Goal: Information Seeking & Learning: Find specific fact

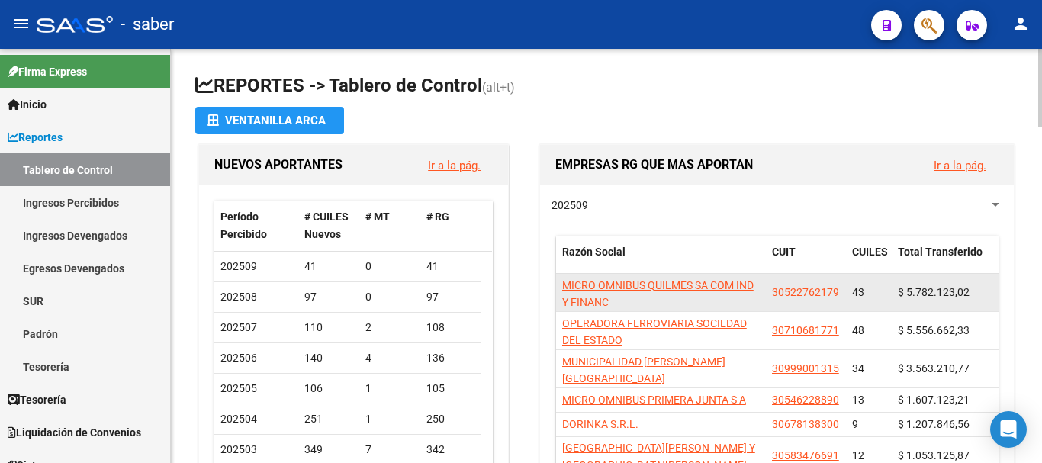
click at [636, 277] on app-link-go-to "MICRO OMNIBUS QUILMES SA COM IND Y FINANC" at bounding box center [661, 294] width 198 height 35
click at [645, 293] on app-link-go-to "MICRO OMNIBUS QUILMES SA COM IND Y FINANC" at bounding box center [661, 294] width 198 height 35
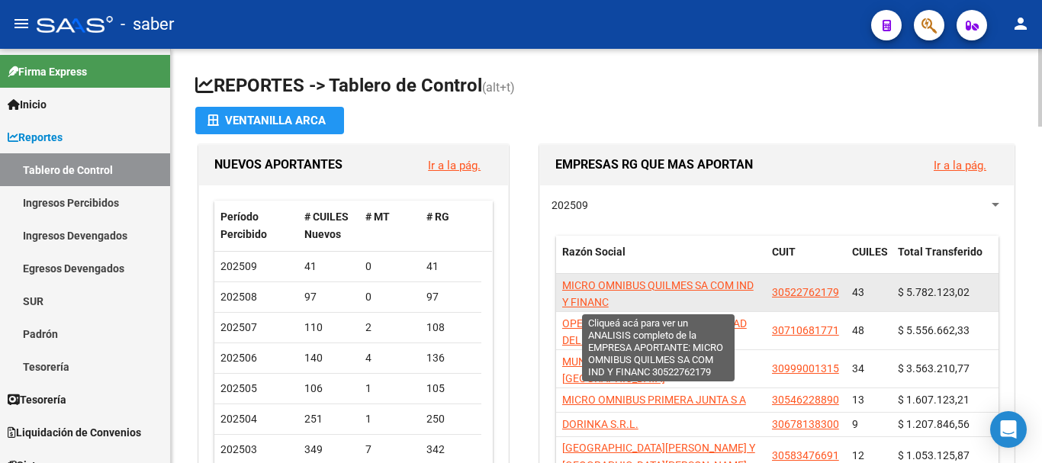
click at [645, 287] on span "MICRO OMNIBUS QUILMES SA COM IND Y FINANC" at bounding box center [657, 294] width 191 height 30
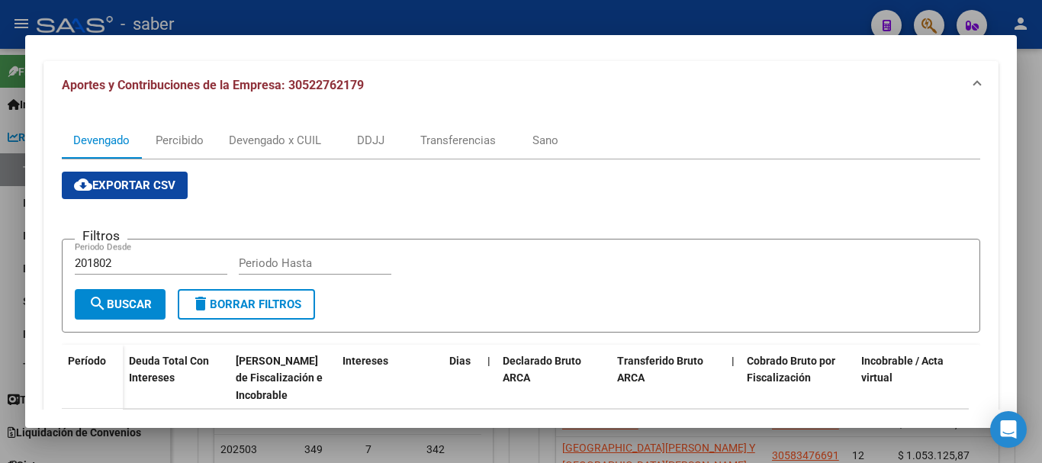
scroll to position [153, 0]
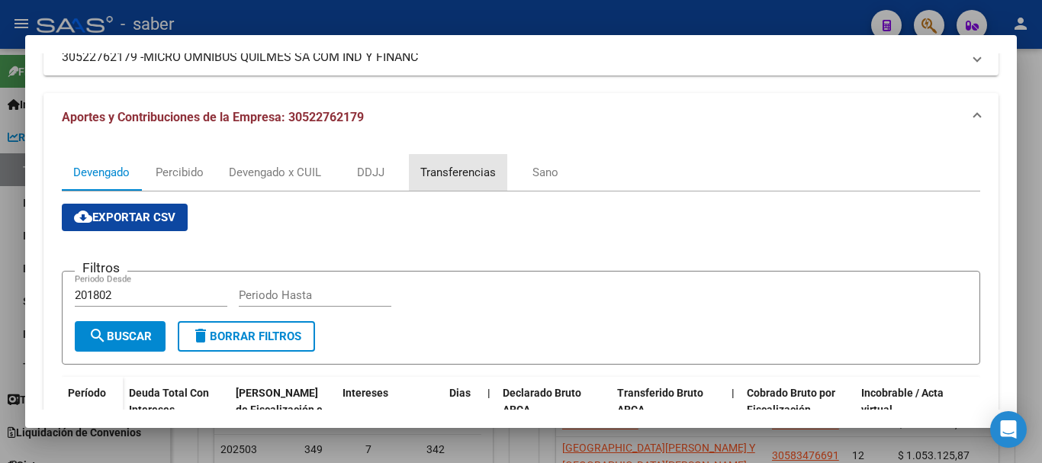
click at [469, 176] on div "Transferencias" at bounding box center [458, 172] width 76 height 17
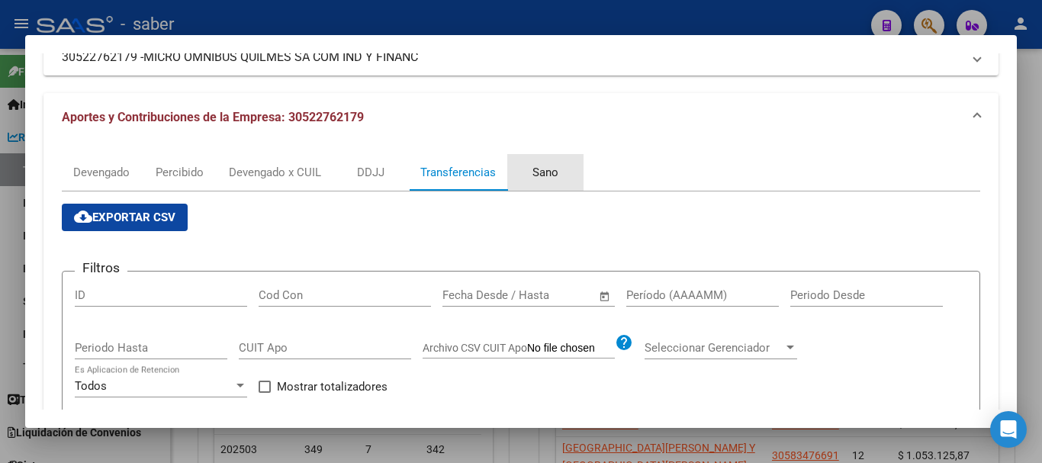
click at [553, 172] on div "Sano" at bounding box center [546, 172] width 26 height 17
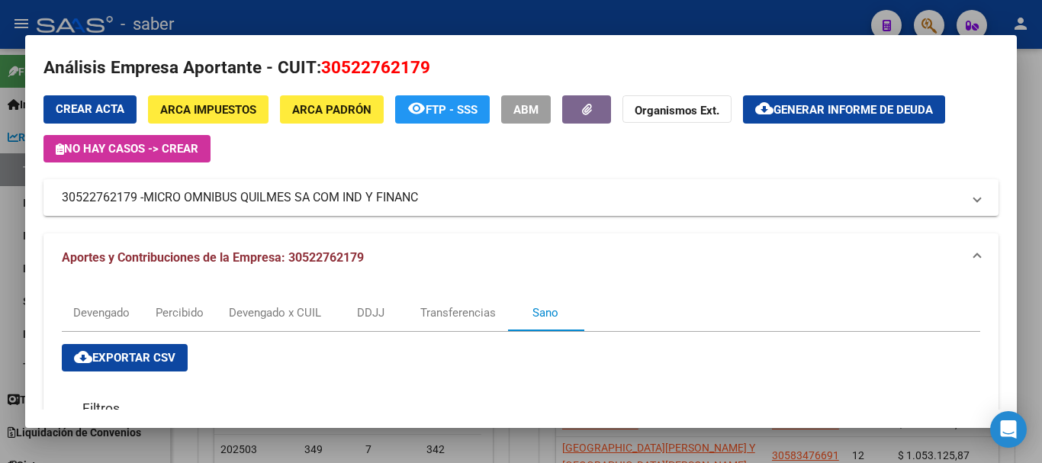
scroll to position [0, 0]
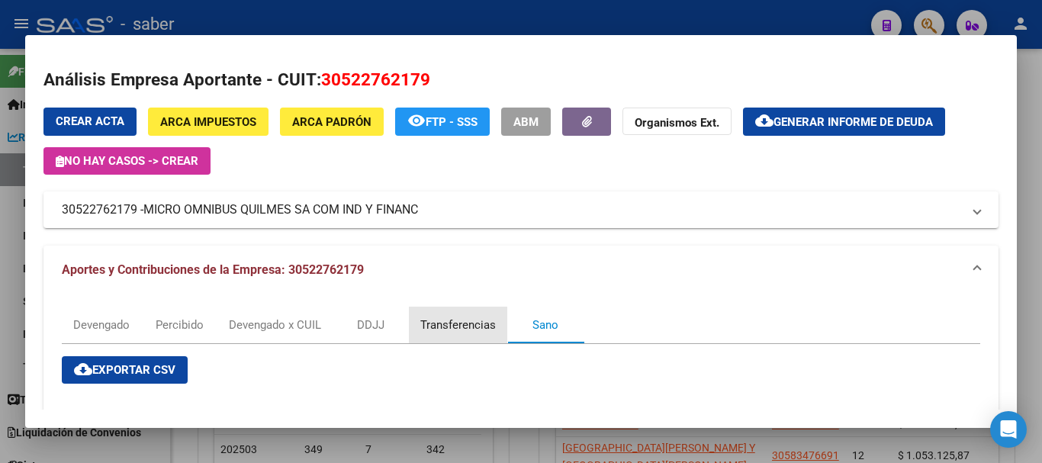
click at [449, 334] on div "Transferencias" at bounding box center [458, 325] width 98 height 37
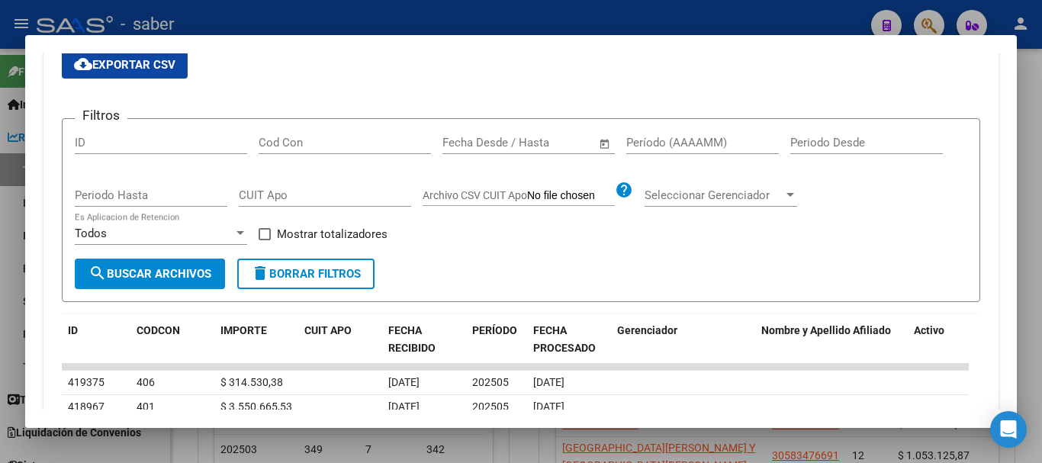
scroll to position [458, 0]
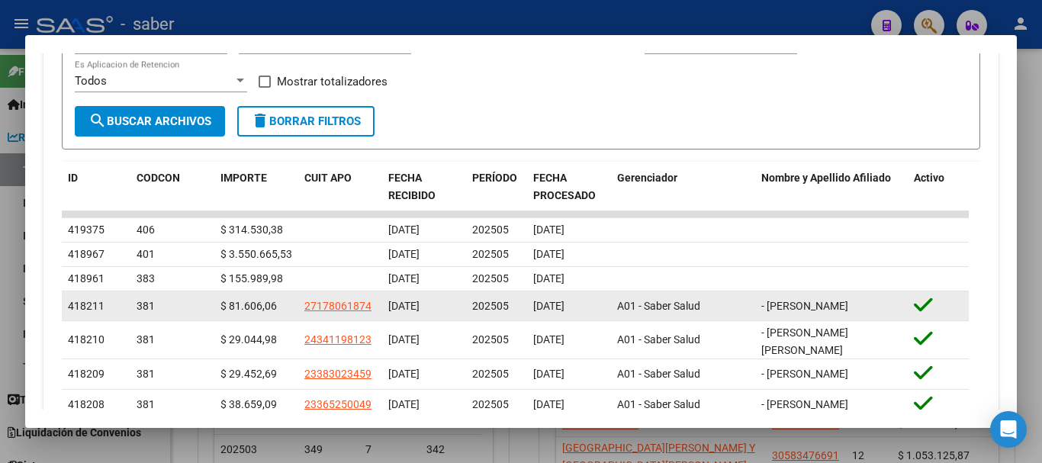
drag, startPoint x: 227, startPoint y: 226, endPoint x: 279, endPoint y: 293, distance: 84.8
click at [278, 296] on datatable-scroller "419375 406 $ 314.530,38 08/09/2025 202505 11/09/2025 418967 401 $ 3.550.665,53 …" at bounding box center [515, 364] width 907 height 307
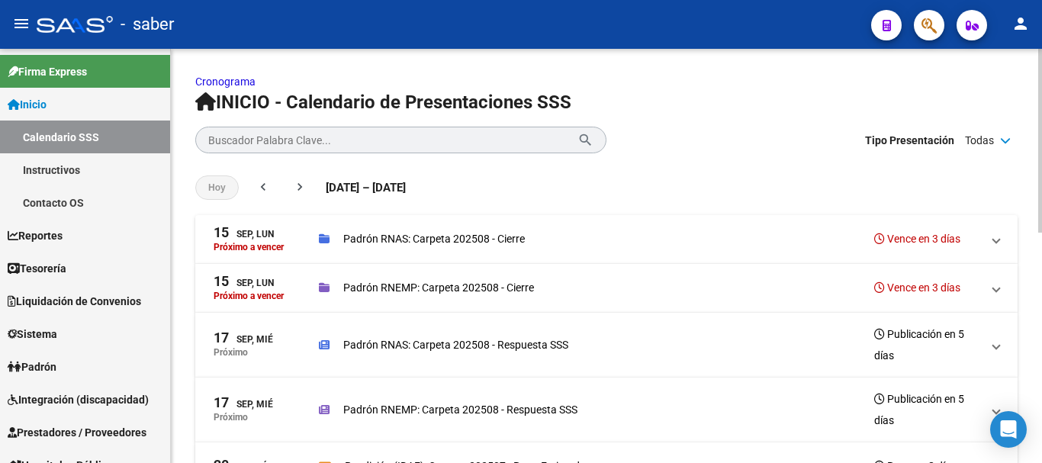
click at [996, 289] on span at bounding box center [996, 287] width 6 height 17
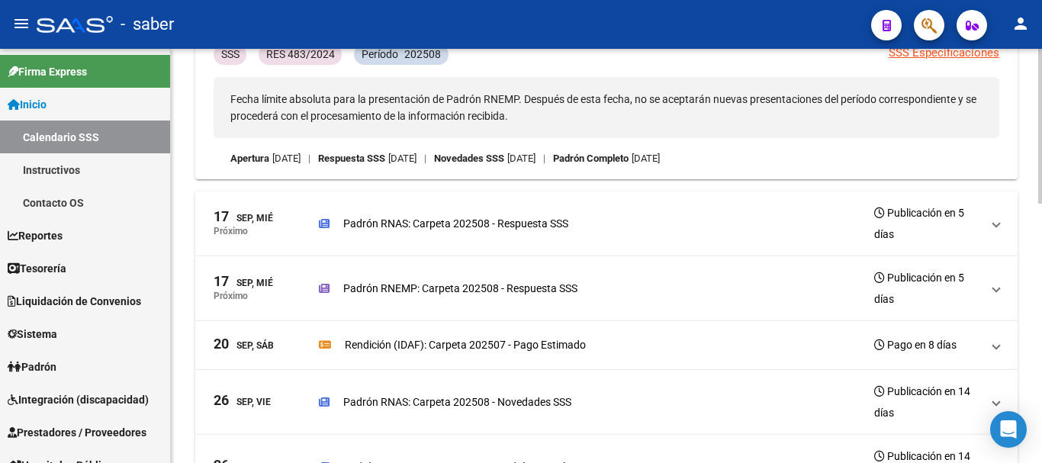
scroll to position [305, 0]
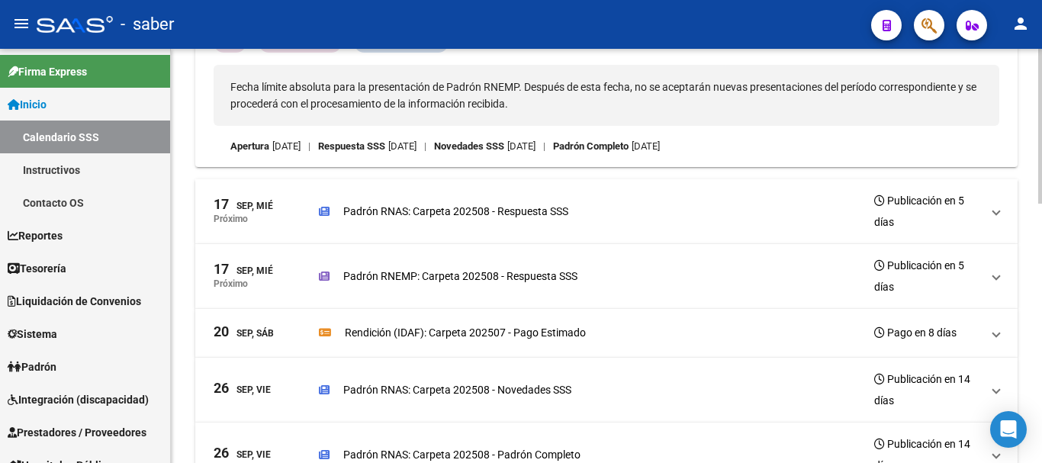
click at [333, 333] on div "Rendición (IDAF): Carpeta 202507 - Pago Estimado" at bounding box center [452, 332] width 267 height 17
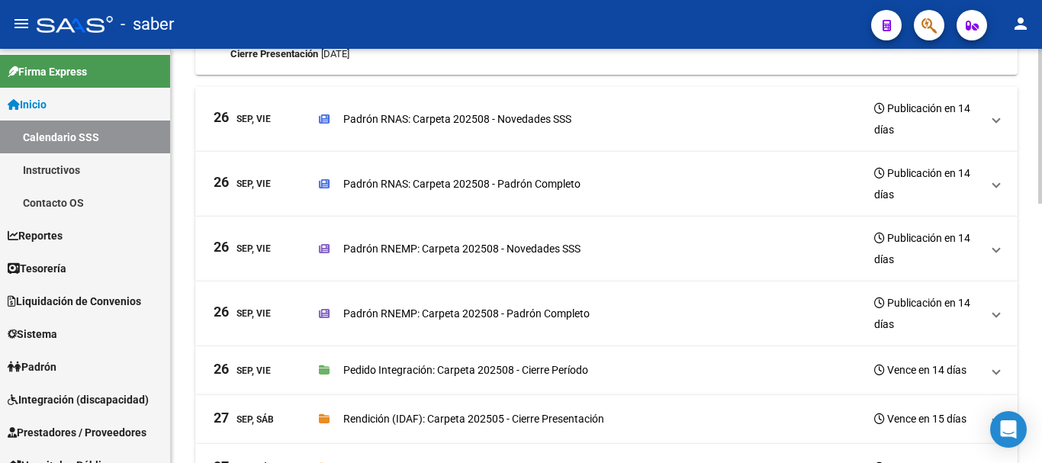
scroll to position [652, 0]
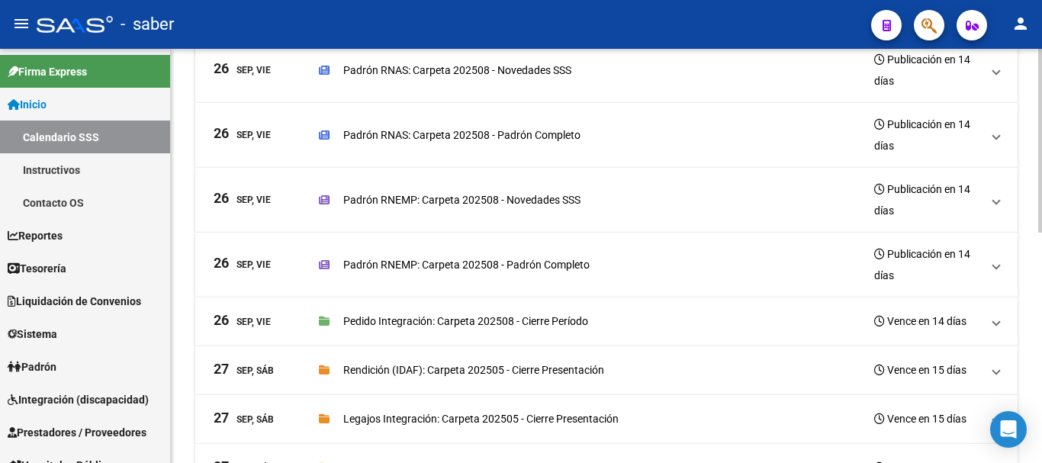
scroll to position [458, 0]
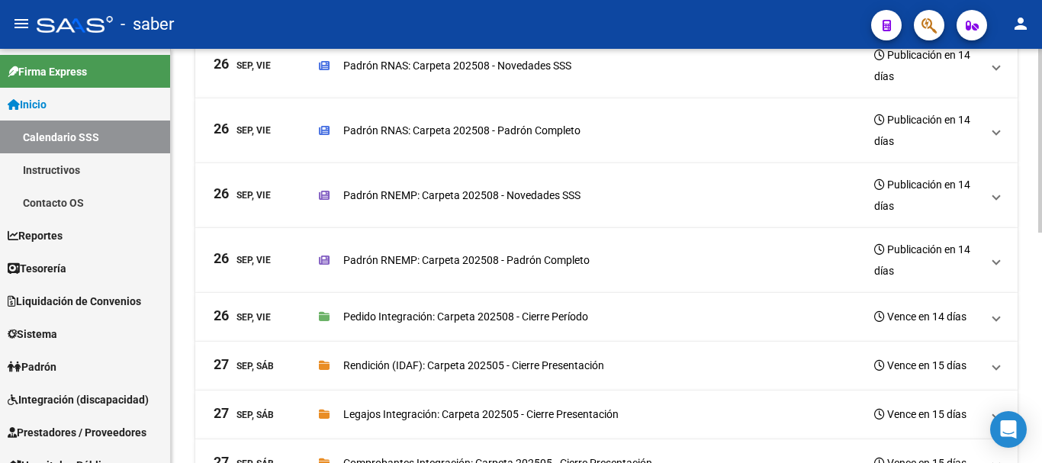
click at [368, 321] on p "Pedido Integración: Carpeta 202508 - Cierre Período" at bounding box center [465, 316] width 245 height 17
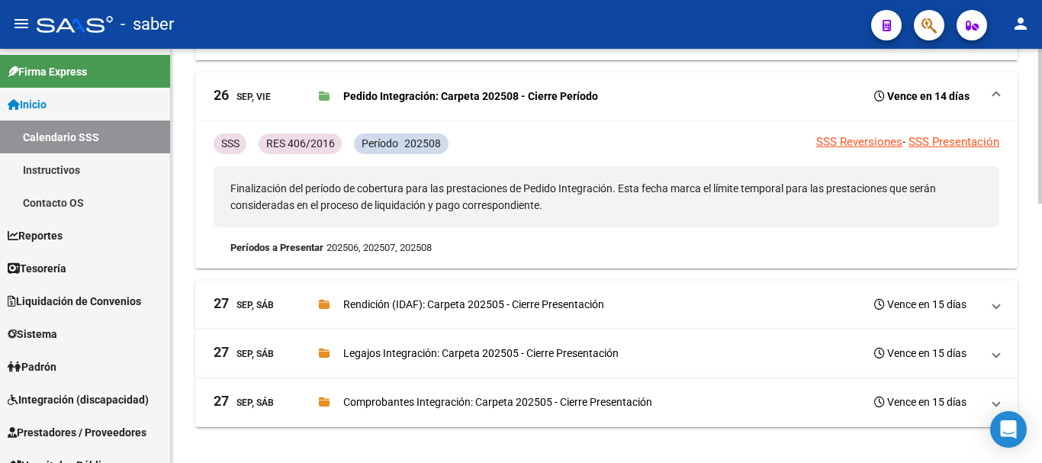
scroll to position [691, 0]
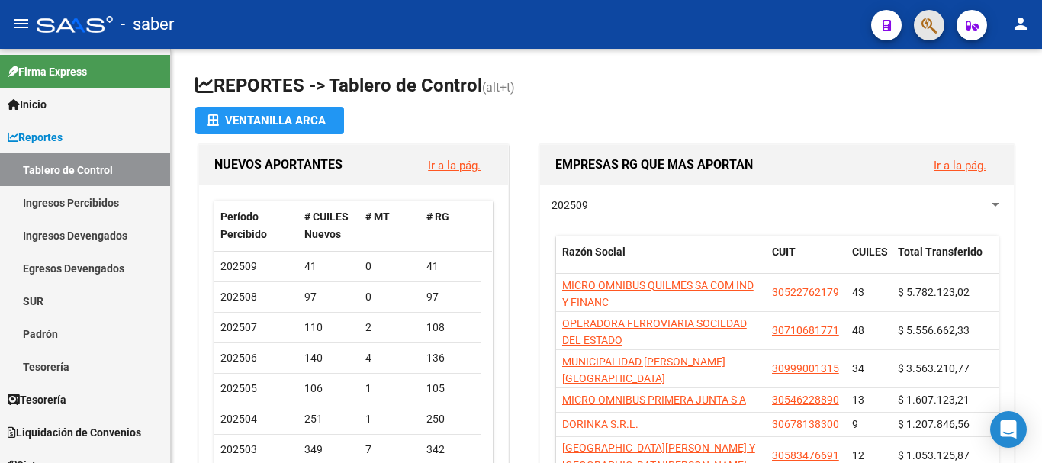
click at [924, 35] on span "button" at bounding box center [929, 25] width 15 height 31
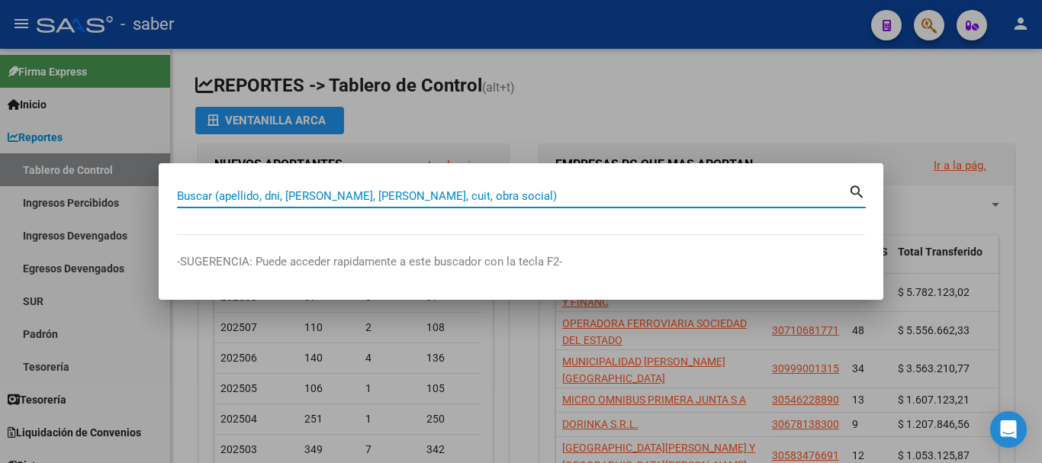
click at [565, 193] on input "Buscar (apellido, dni, cuil, nro traspaso, cuit, obra social)" at bounding box center [512, 196] width 671 height 14
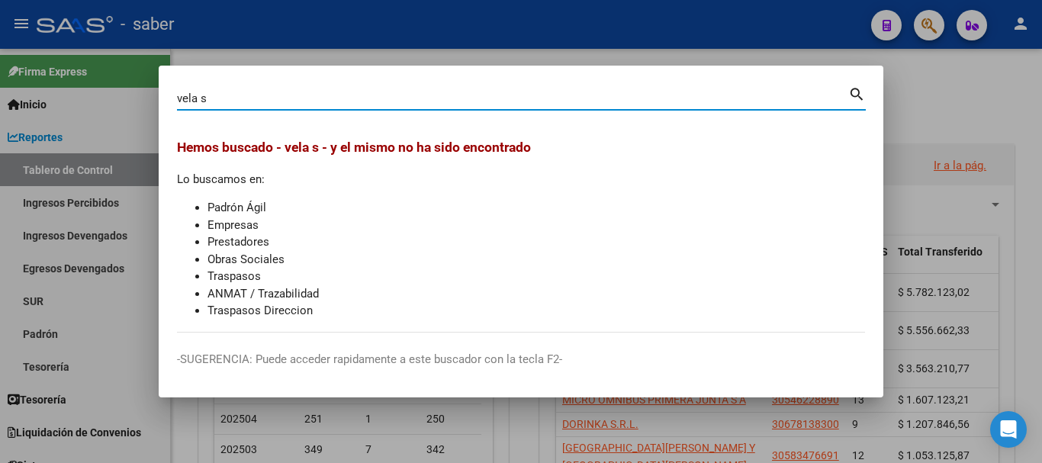
click at [201, 96] on input "vela s" at bounding box center [512, 99] width 671 height 14
click at [229, 102] on input "vela s" at bounding box center [512, 99] width 671 height 14
type input "vela"
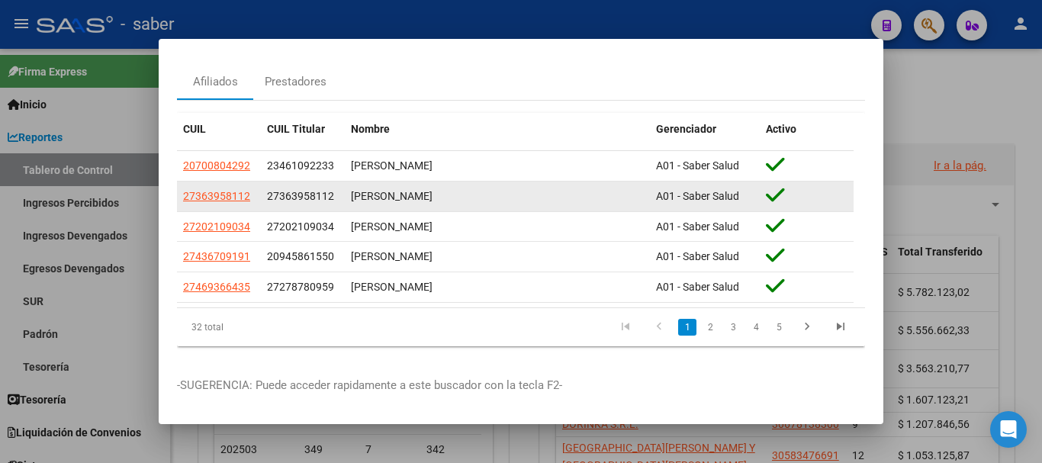
scroll to position [62, 0]
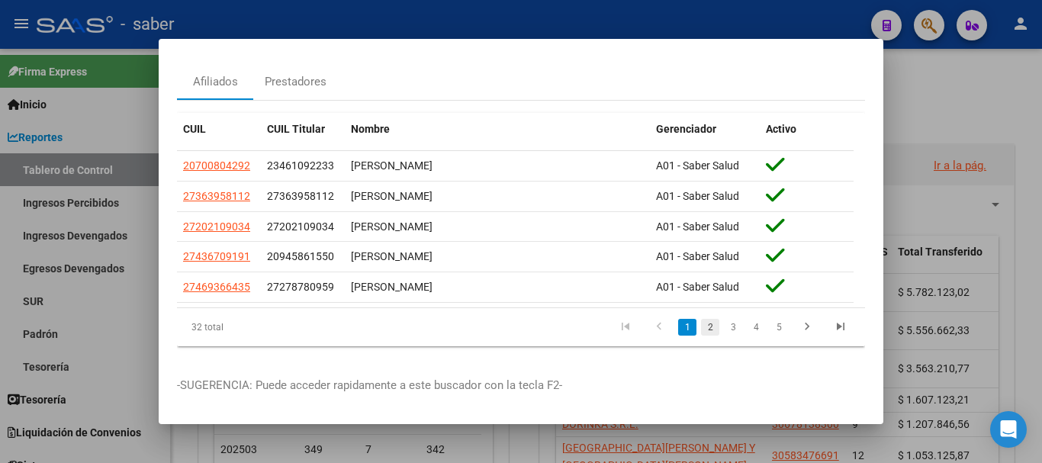
click at [701, 319] on link "2" at bounding box center [710, 327] width 18 height 17
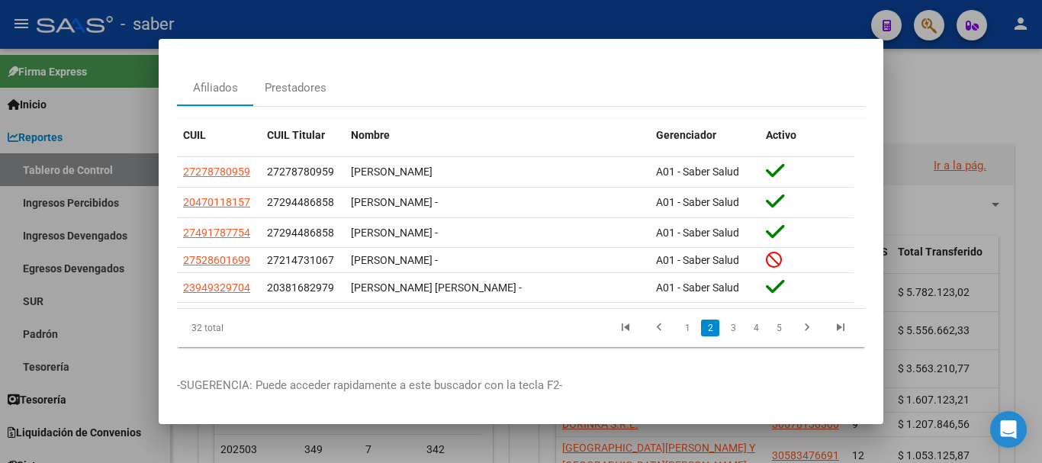
scroll to position [56, 0]
click at [678, 320] on link "1" at bounding box center [687, 328] width 18 height 17
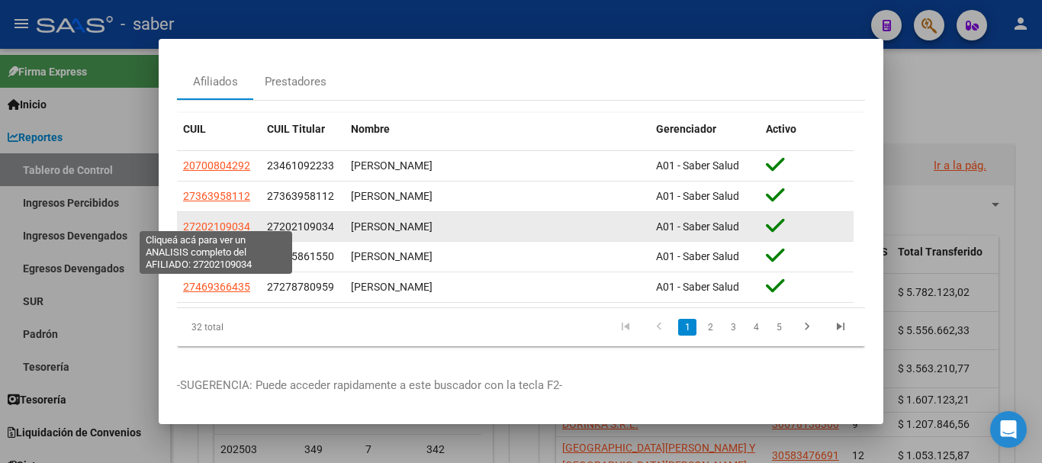
click at [211, 220] on span "27202109034" at bounding box center [216, 226] width 67 height 12
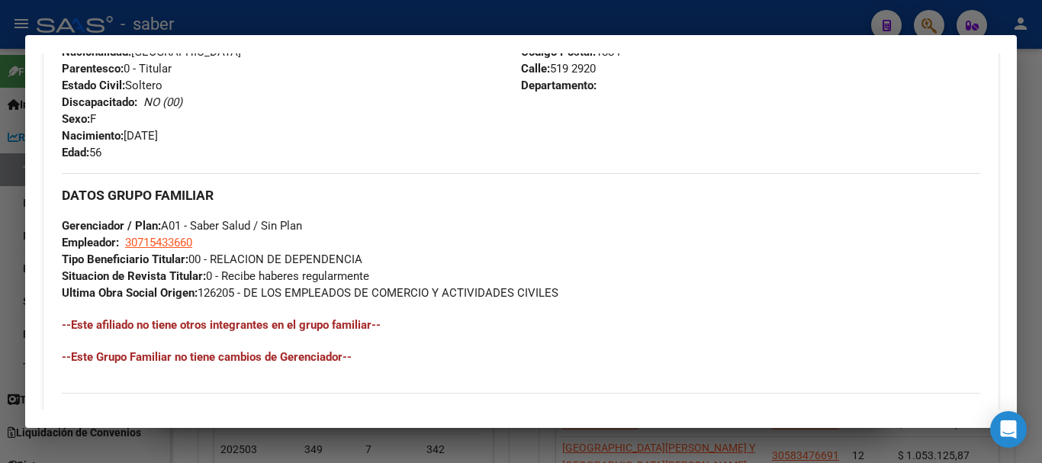
scroll to position [858, 0]
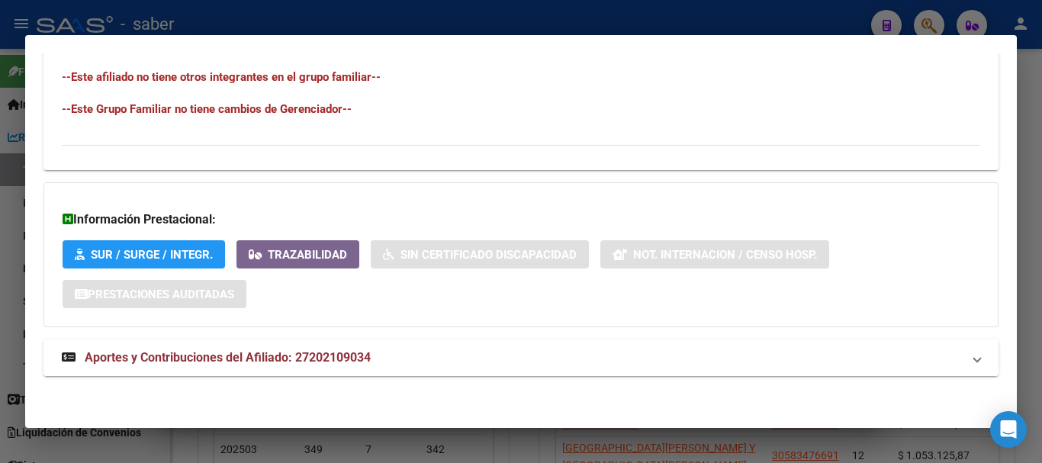
click at [311, 344] on mat-expansion-panel-header "Aportes y Contribuciones del Afiliado: 27202109034" at bounding box center [520, 357] width 955 height 37
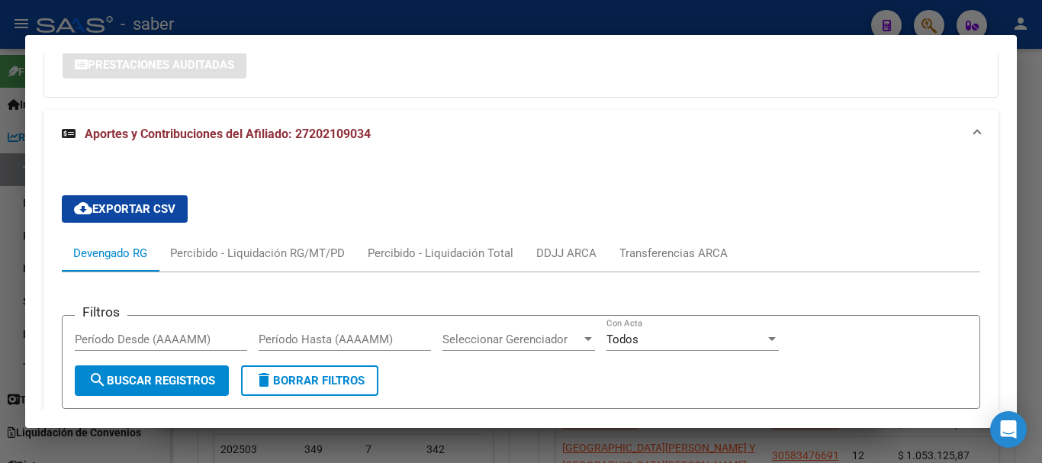
scroll to position [1087, 0]
click at [560, 249] on div "DDJJ ARCA" at bounding box center [566, 254] width 60 height 17
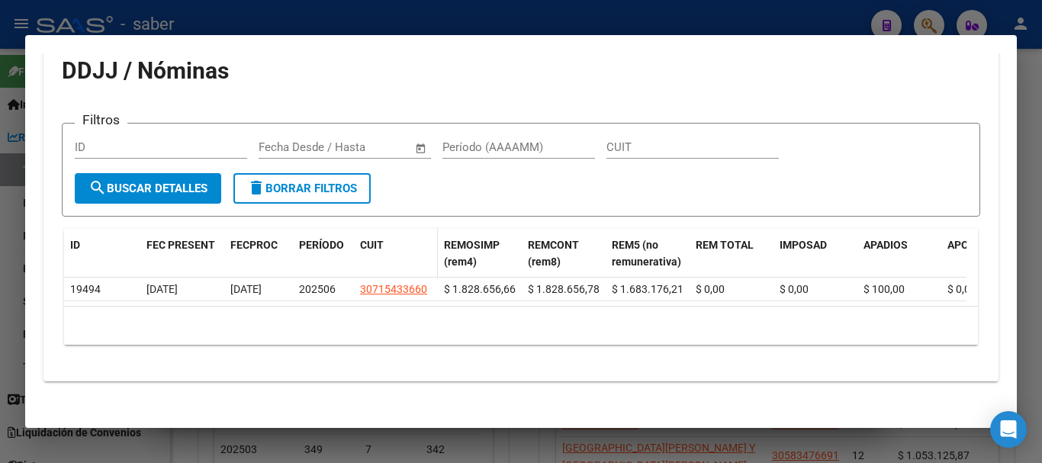
scroll to position [1163, 0]
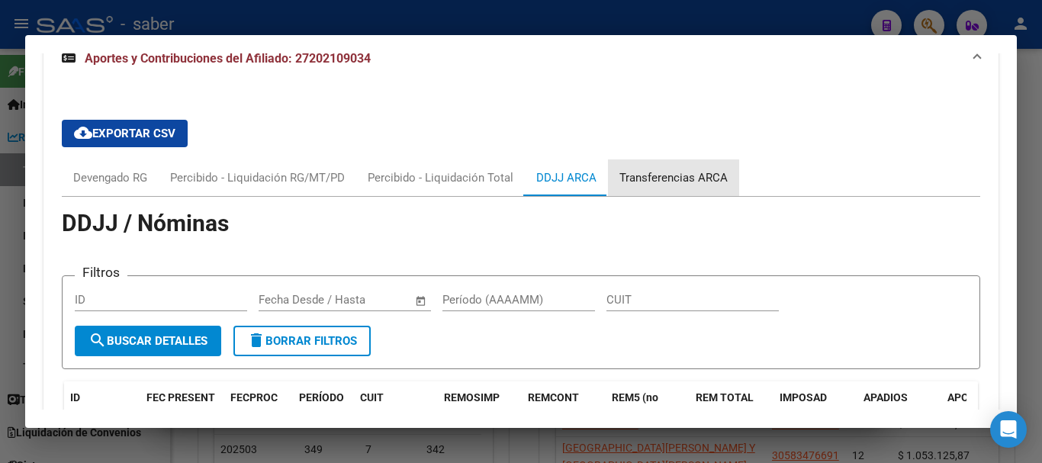
click at [683, 183] on div "Transferencias ARCA" at bounding box center [673, 177] width 108 height 17
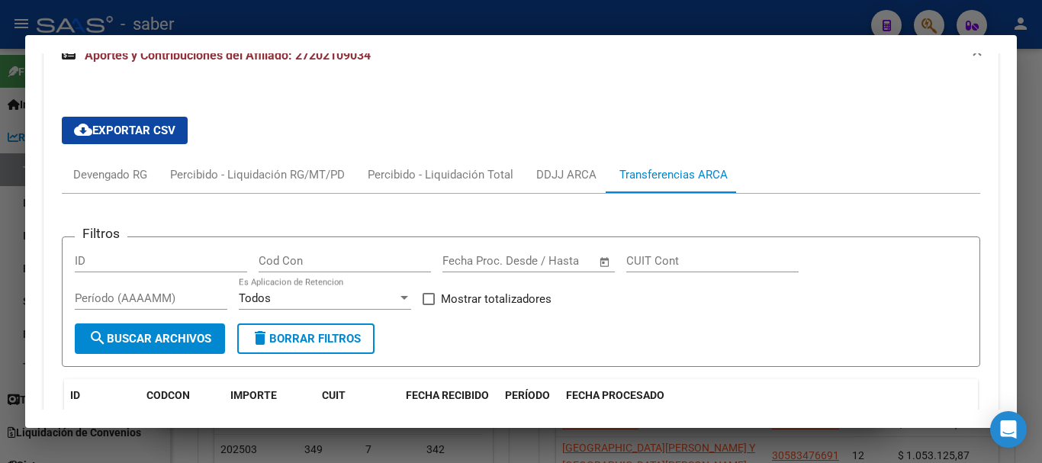
scroll to position [1090, 0]
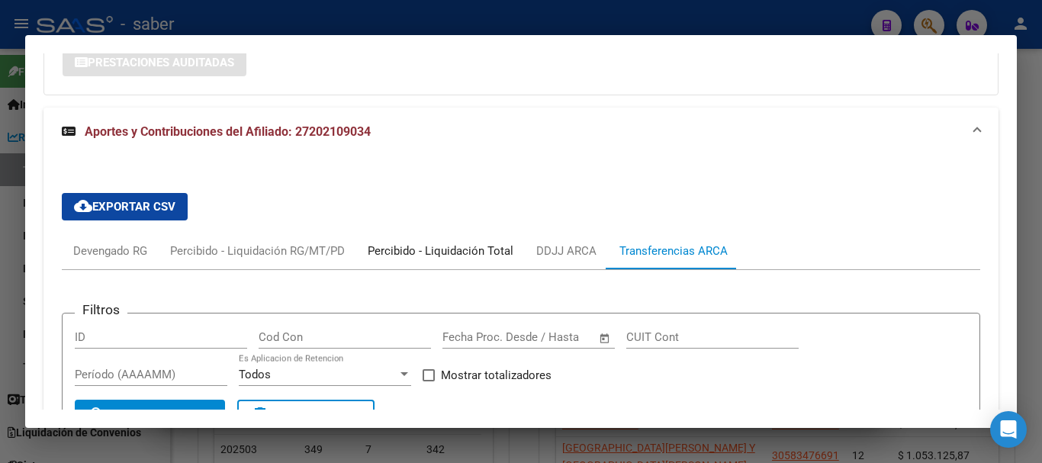
click at [426, 256] on div "Percibido - Liquidación Total" at bounding box center [441, 251] width 146 height 17
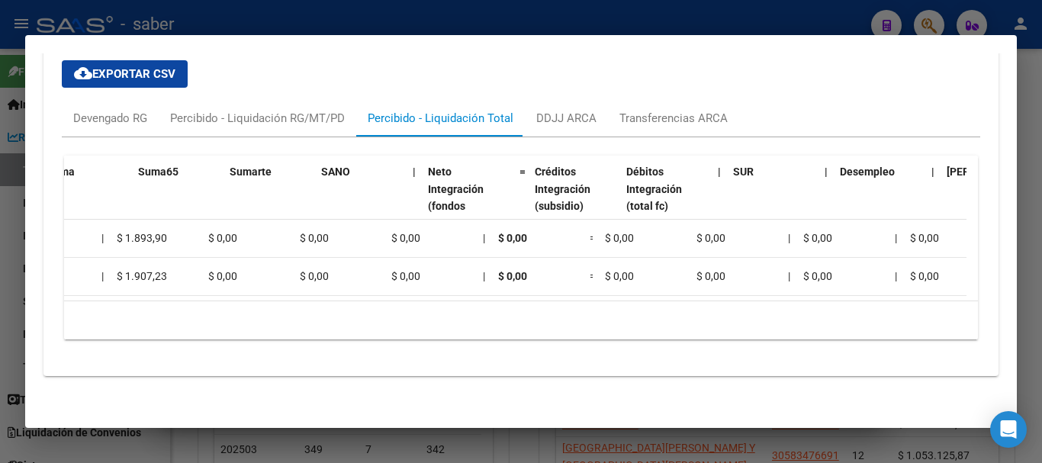
scroll to position [0, 1336]
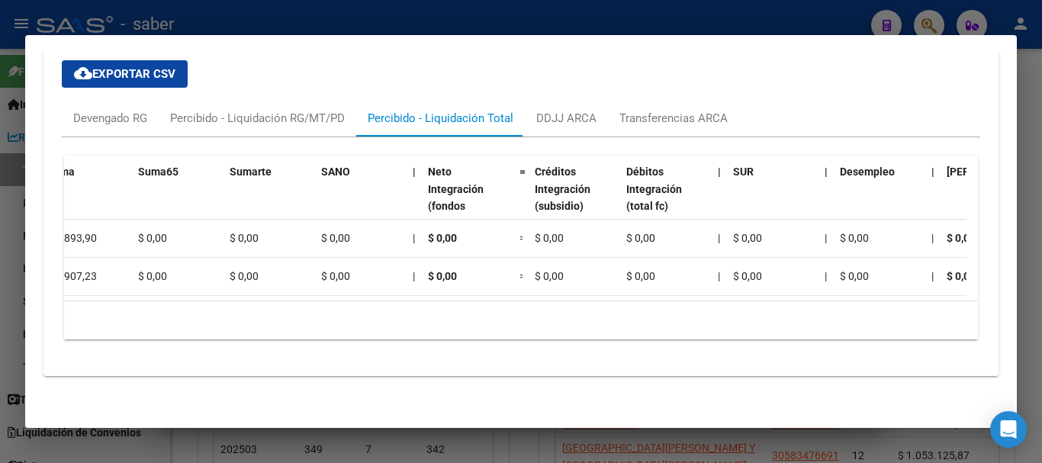
drag, startPoint x: 767, startPoint y: 304, endPoint x: 856, endPoint y: 310, distance: 88.7
click at [856, 310] on div "Período Percibido Gerenciador Total Percibido | Total x ARCA = Trf Aporte Trf A…" at bounding box center [521, 248] width 914 height 184
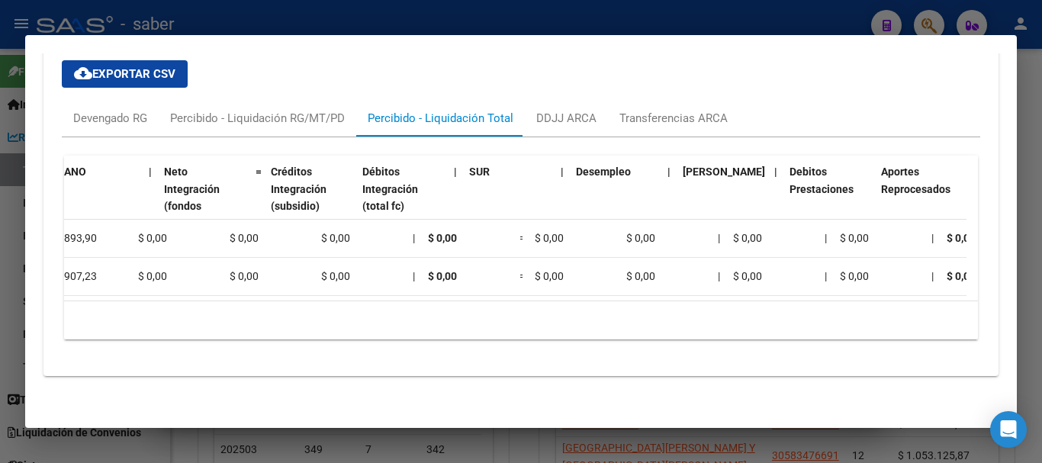
scroll to position [0, 1600]
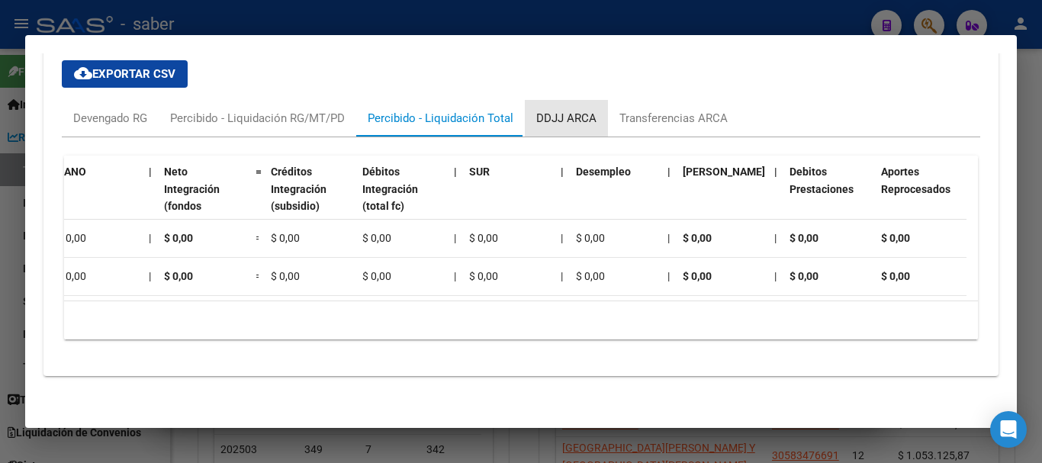
click at [566, 110] on div "DDJJ ARCA" at bounding box center [566, 118] width 60 height 17
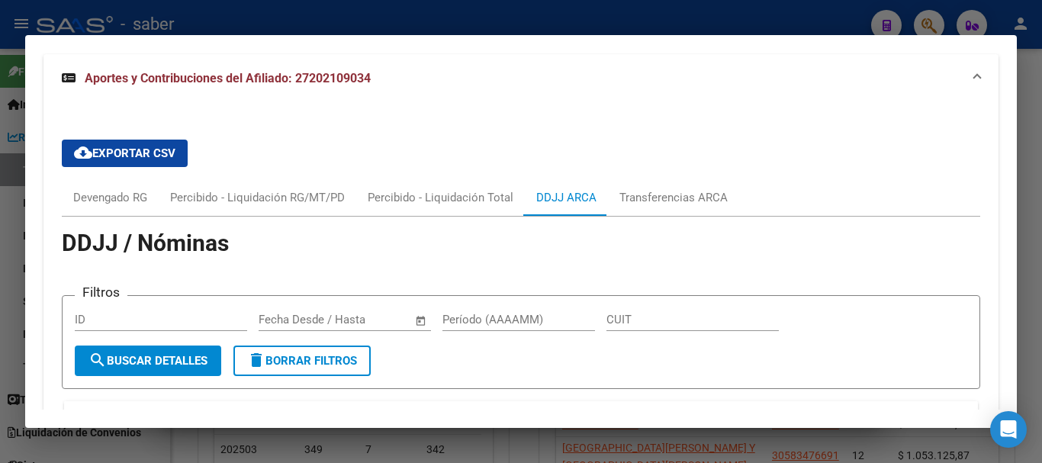
scroll to position [1158, 0]
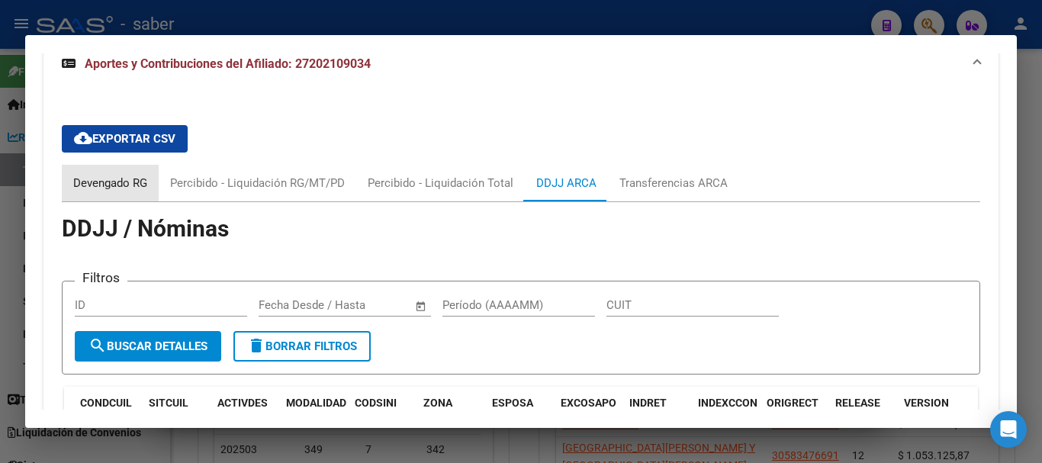
click at [101, 172] on div "Devengado RG" at bounding box center [110, 183] width 97 height 37
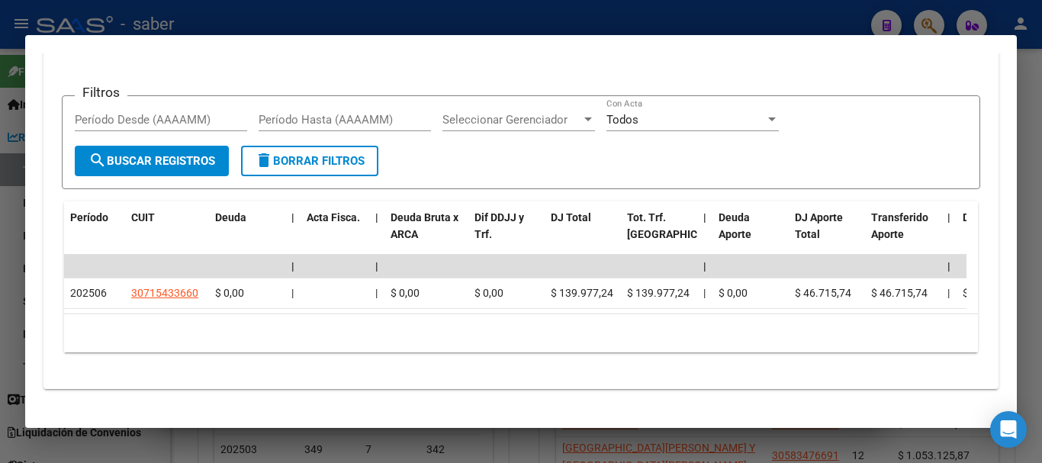
scroll to position [1333, 0]
